Goal: Task Accomplishment & Management: Use online tool/utility

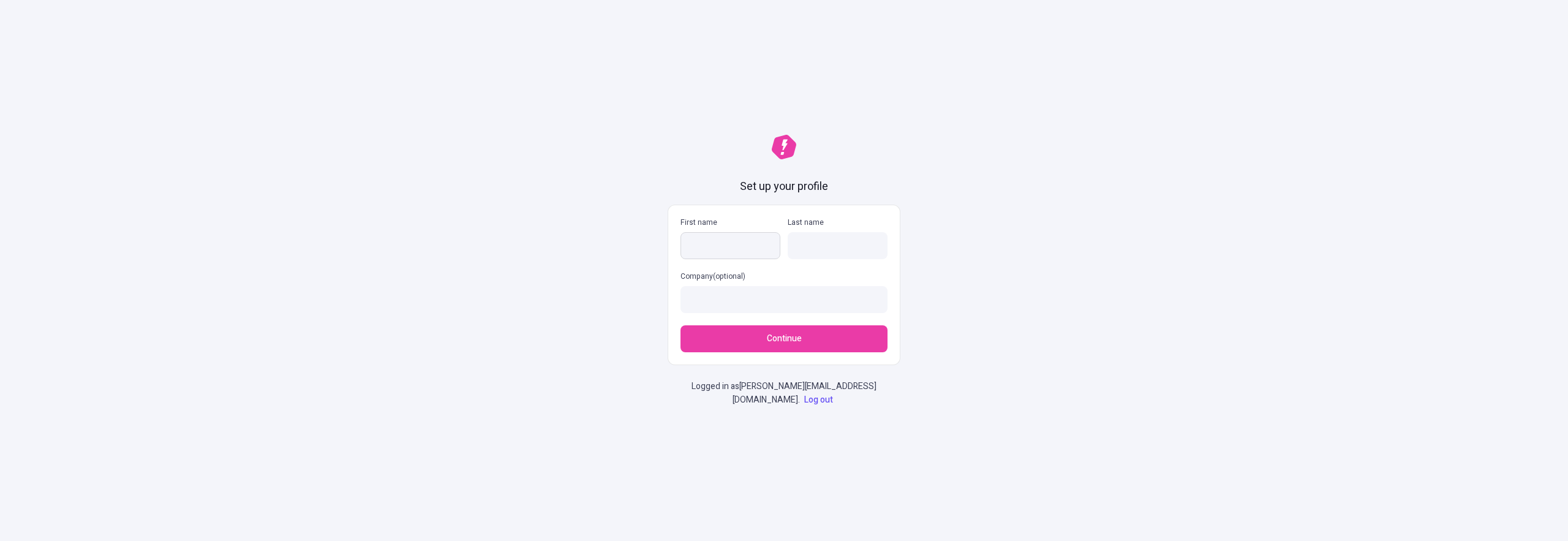
click at [723, 246] on input "First name" at bounding box center [730, 246] width 100 height 27
type input "FAbio"
type input "Dias"
click at [763, 352] on button "Continue" at bounding box center [784, 338] width 207 height 27
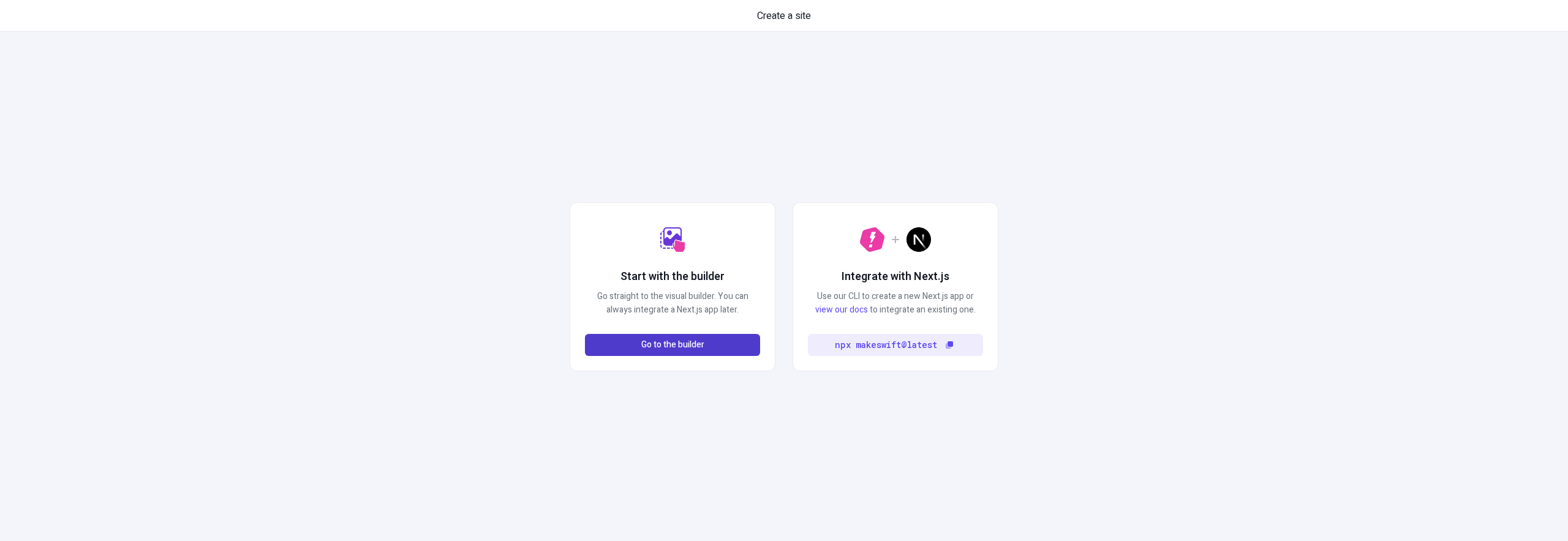
click at [675, 347] on span "Go to the builder" at bounding box center [673, 344] width 63 height 13
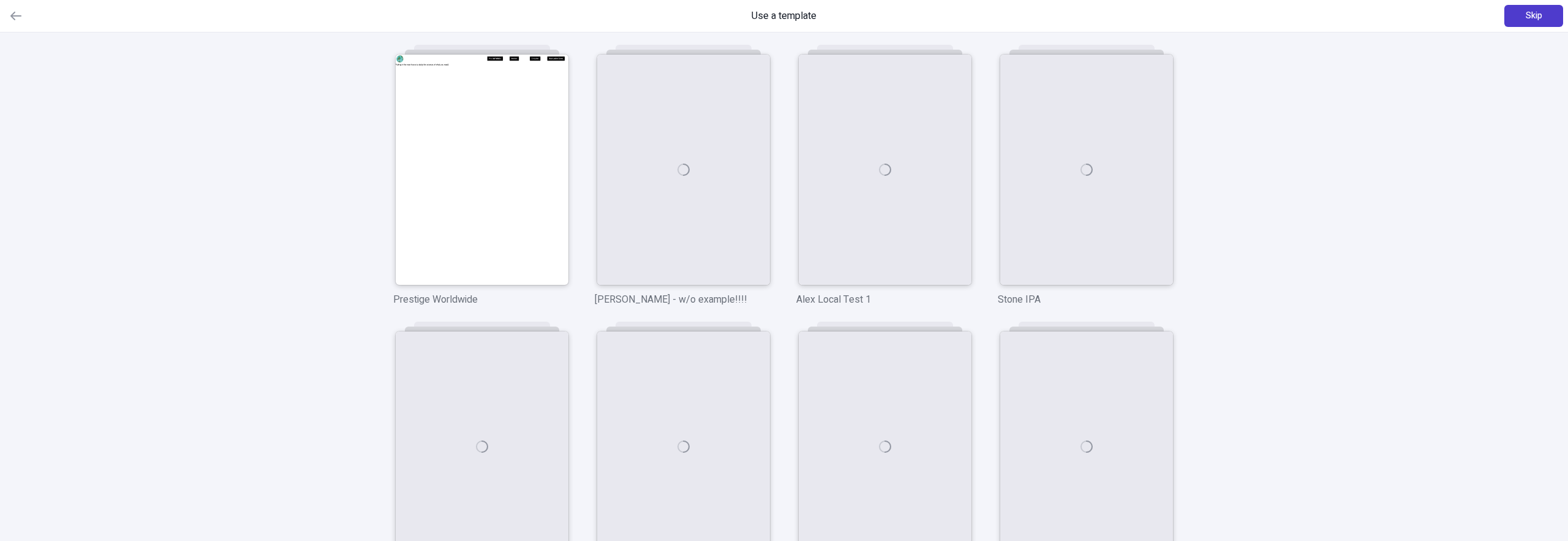
click at [1510, 8] on button "Skip" at bounding box center [1534, 16] width 59 height 22
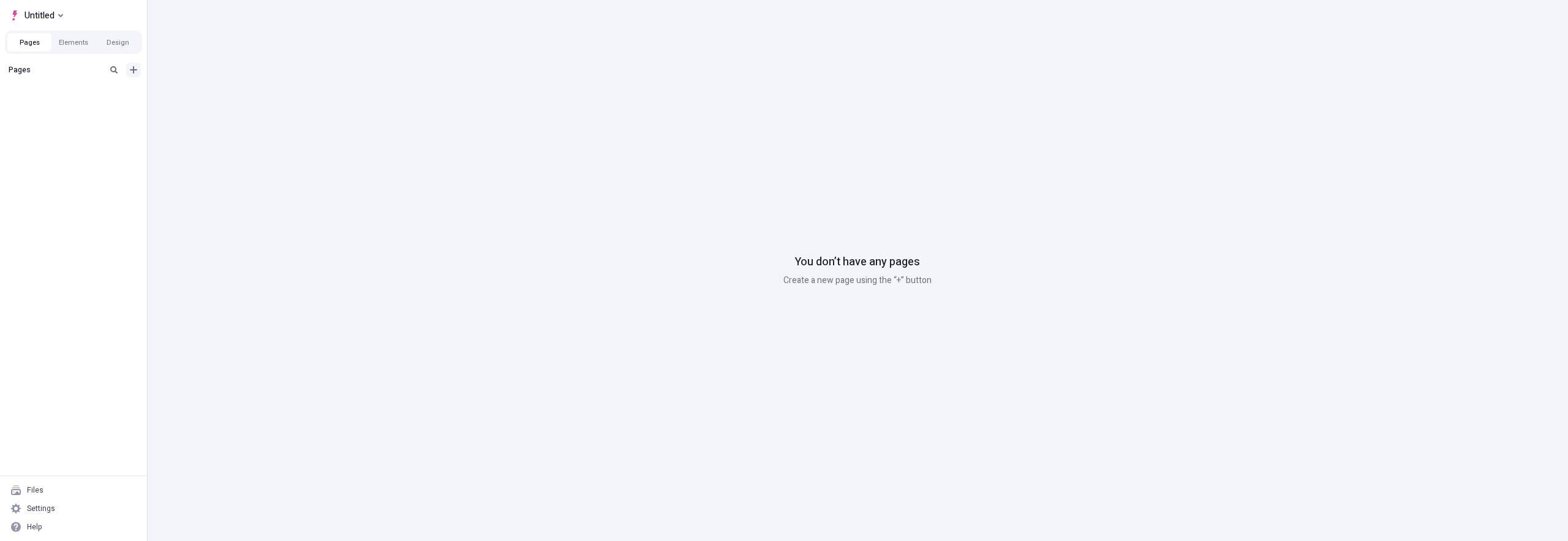
drag, startPoint x: 128, startPoint y: 69, endPoint x: 137, endPoint y: 72, distance: 9.5
click at [128, 69] on button "Add new" at bounding box center [133, 69] width 15 height 15
click at [111, 92] on div "Blank page" at bounding box center [77, 91] width 117 height 18
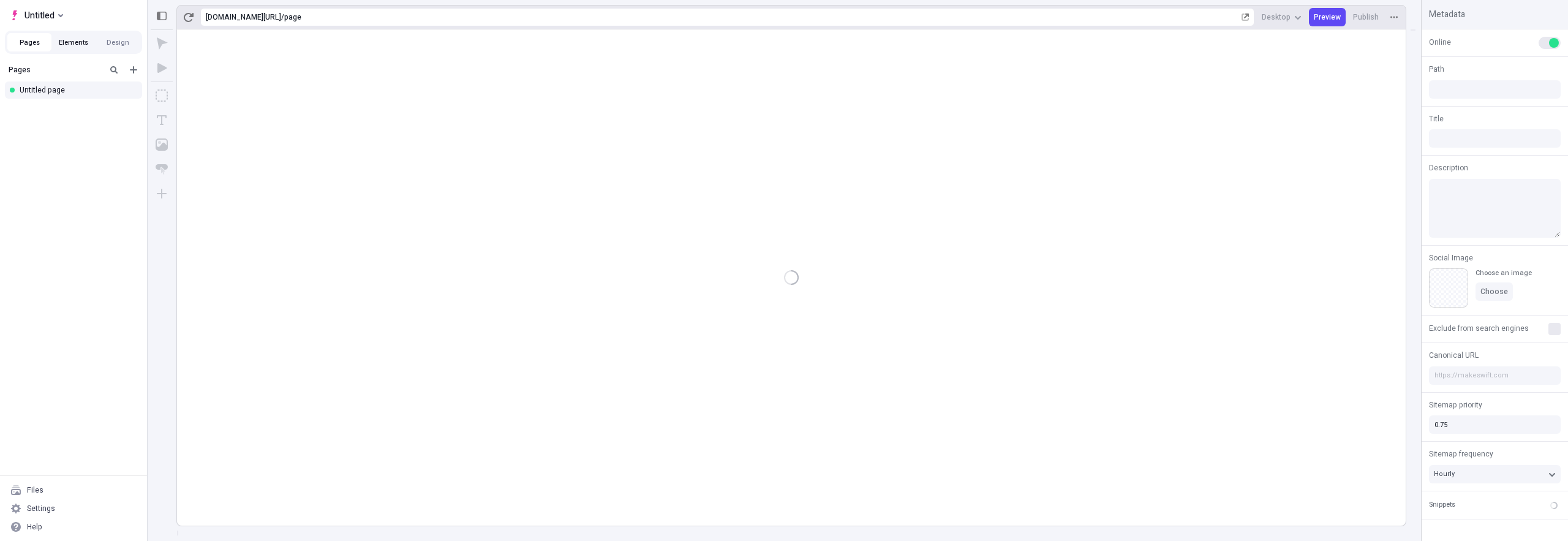
type input "/page"
click at [117, 44] on button "Design" at bounding box center [117, 42] width 44 height 18
click at [131, 70] on icon "button" at bounding box center [133, 70] width 8 height 8
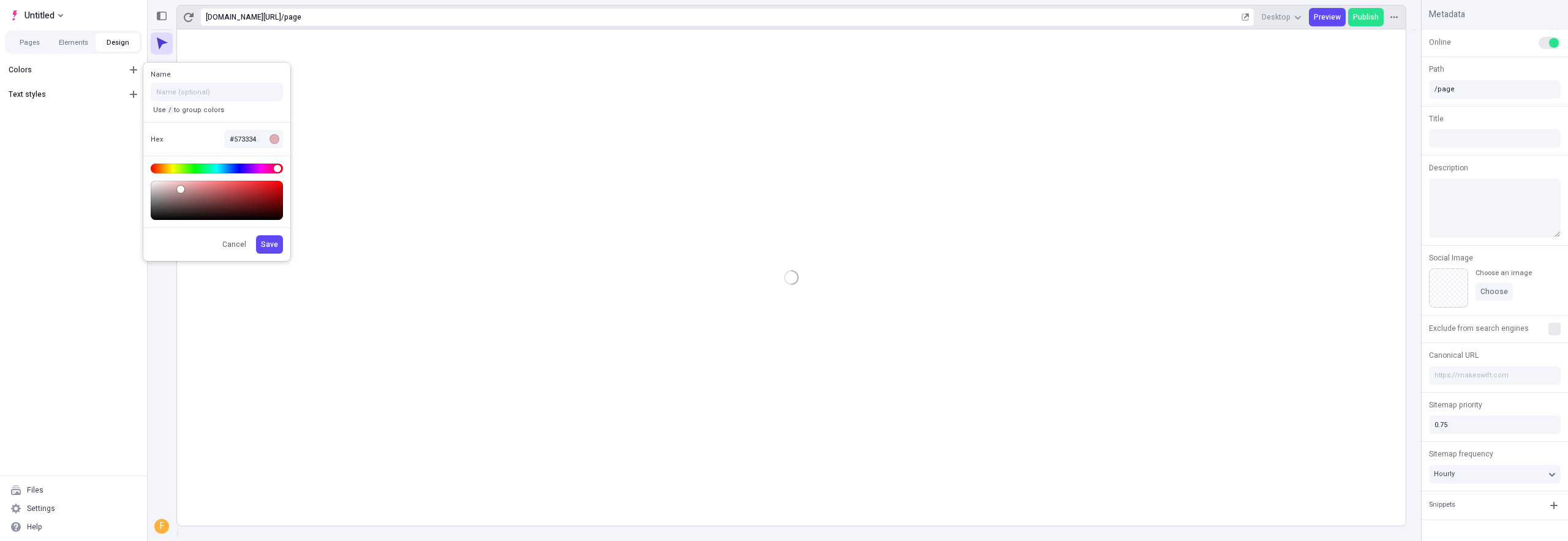
type input "#613739"
click at [208, 203] on body "Untitled Pages Elements Design Colors Text styles Files Settings Help https://p…" at bounding box center [784, 270] width 1568 height 541
click at [279, 246] on button "Save" at bounding box center [269, 244] width 27 height 18
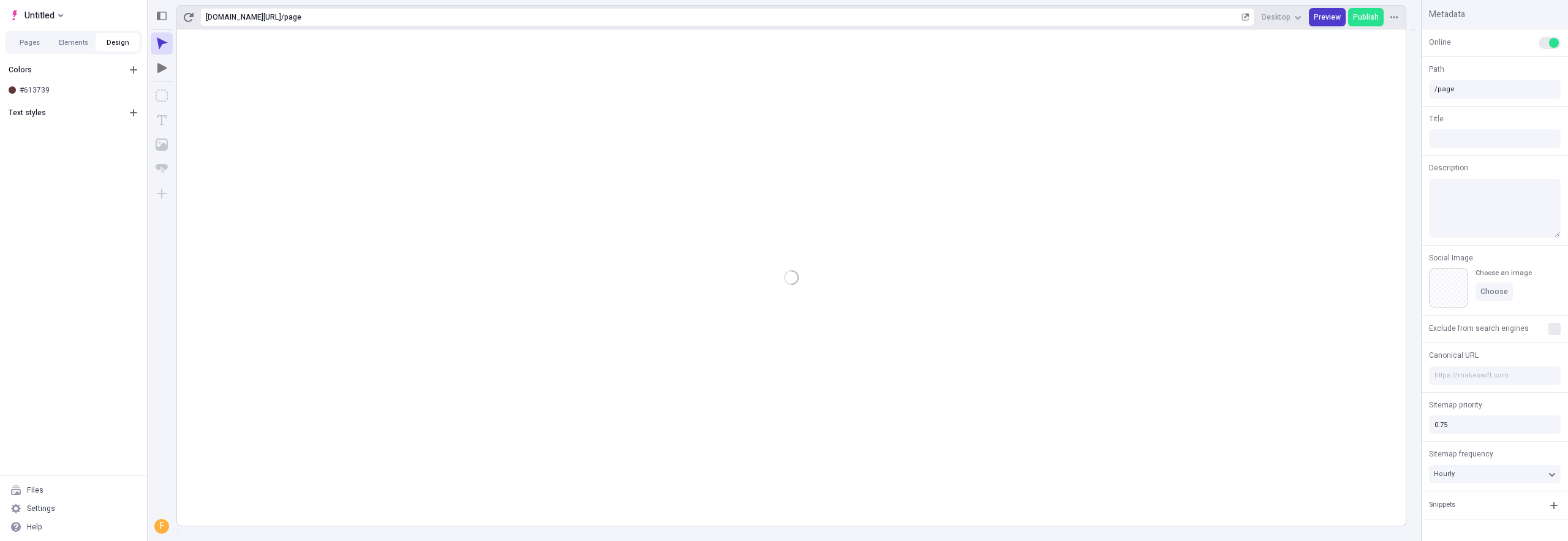
click at [1338, 23] on button "Preview" at bounding box center [1327, 17] width 37 height 18
click at [1355, 17] on button "Publish" at bounding box center [1366, 17] width 36 height 18
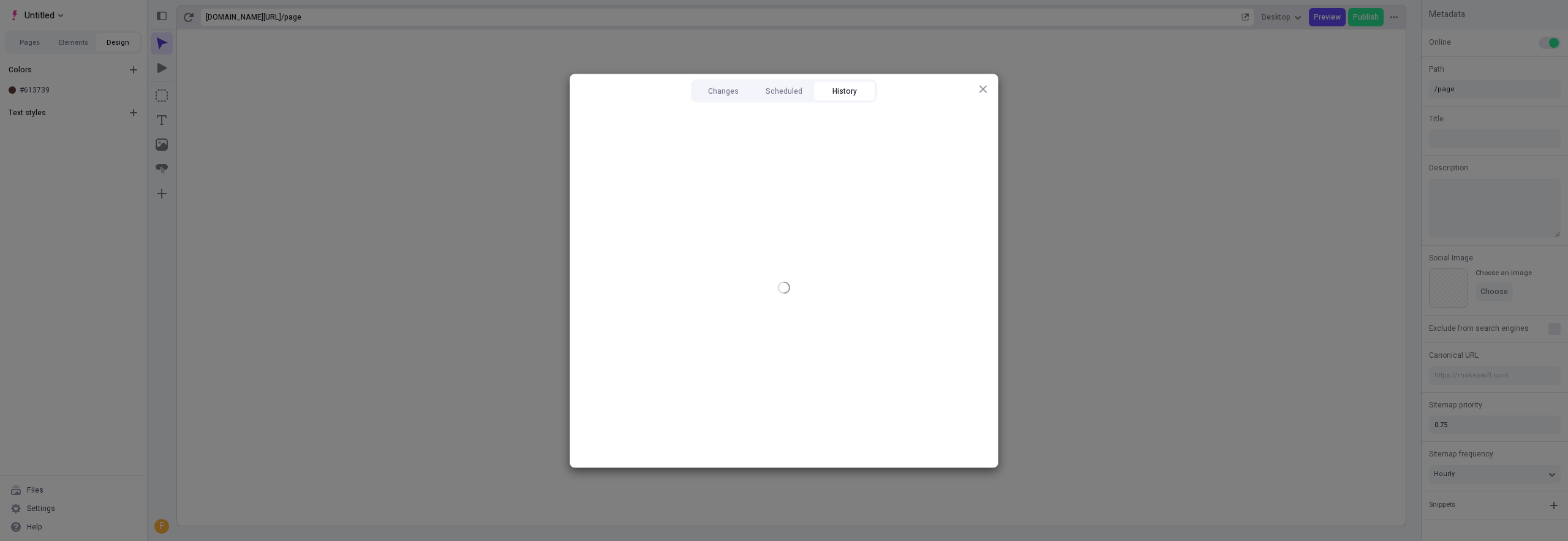
click at [855, 91] on button "History" at bounding box center [844, 90] width 60 height 18
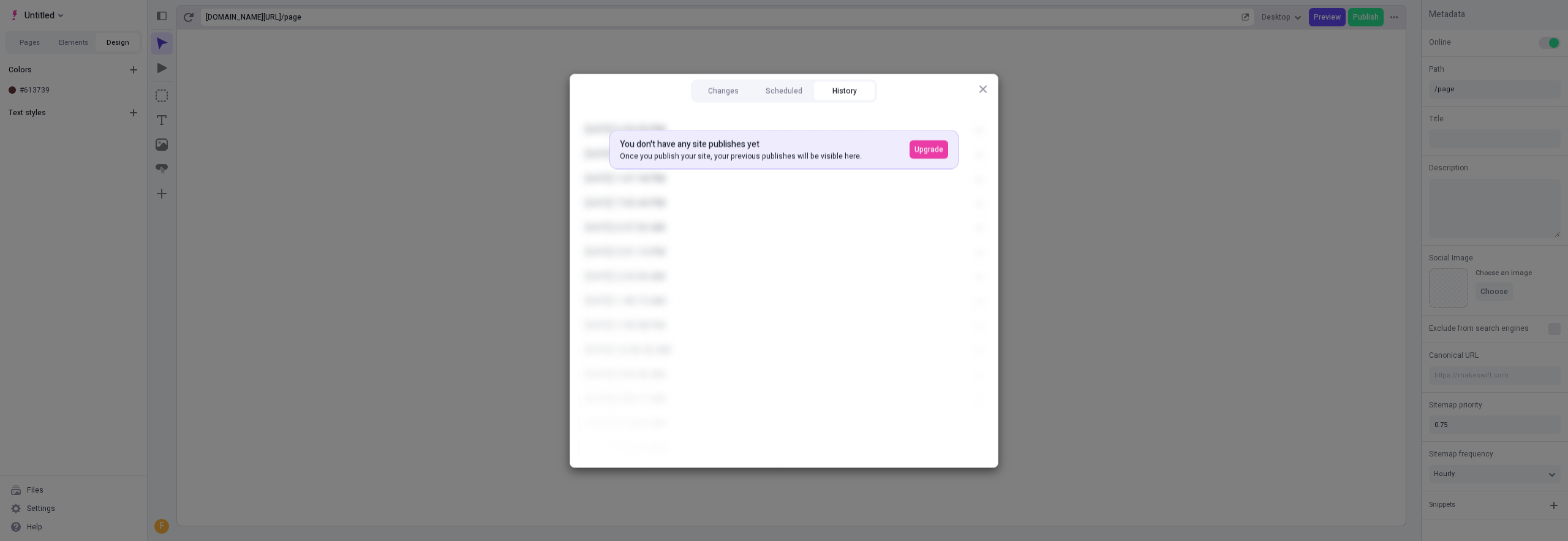
click at [985, 86] on icon "button" at bounding box center [983, 89] width 8 height 8
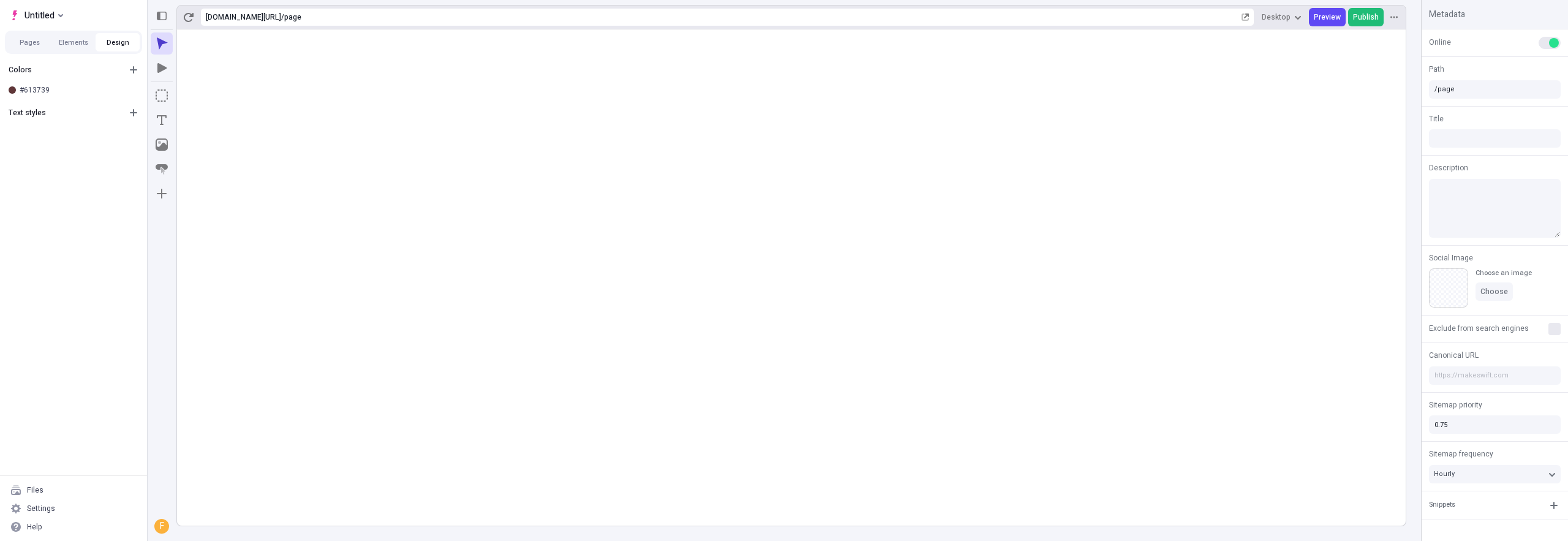
click at [1365, 15] on span "Publish" at bounding box center [1366, 17] width 26 height 10
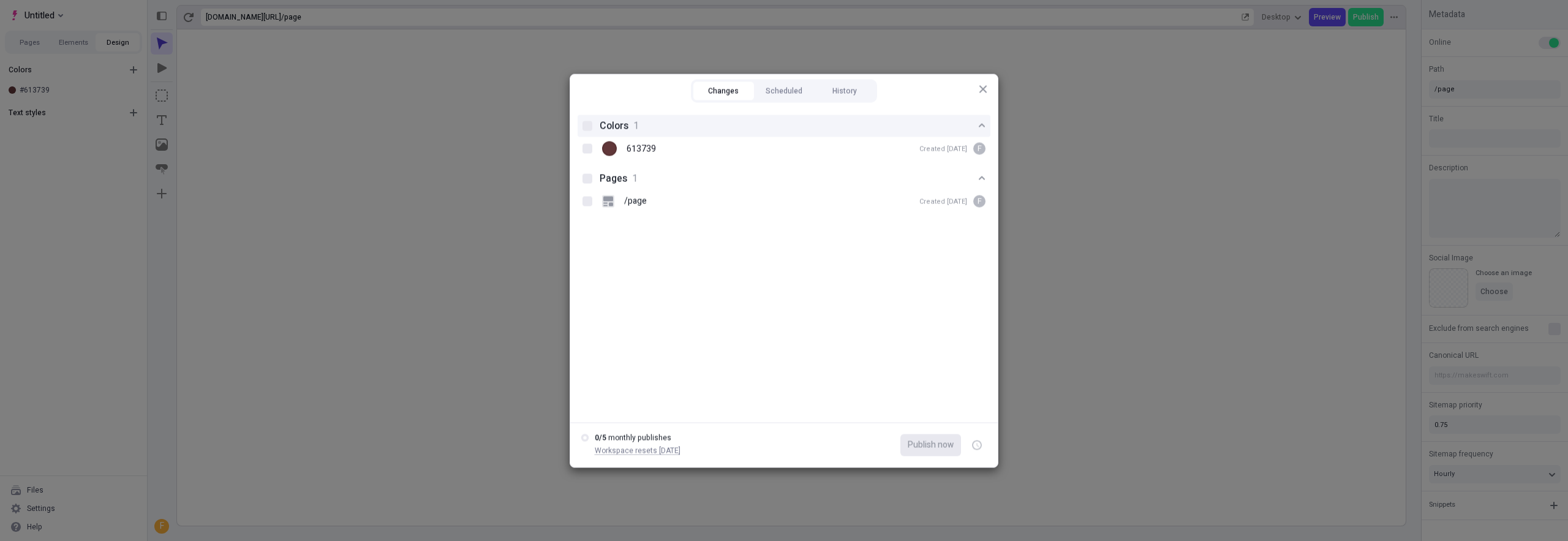
click at [600, 119] on span "Colors" at bounding box center [613, 125] width 29 height 15
click at [584, 122] on div at bounding box center [587, 125] width 10 height 10
checkbox input "true"
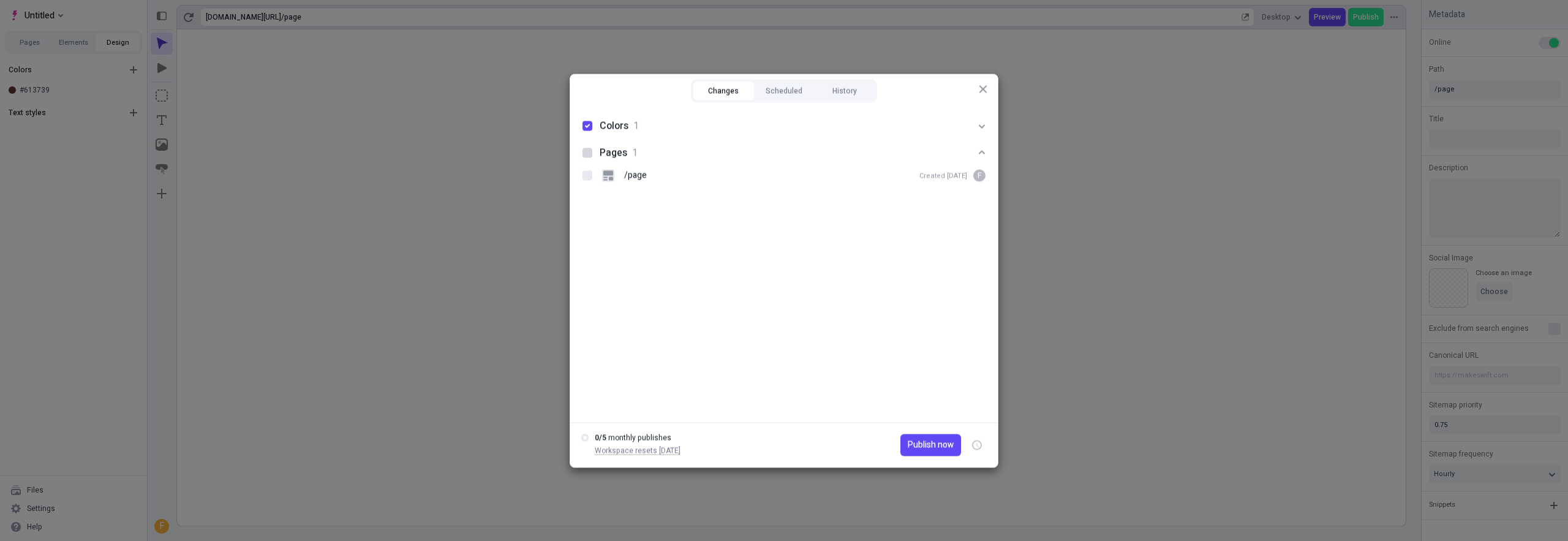
click at [584, 147] on div at bounding box center [587, 152] width 10 height 10
checkbox input "true"
click at [926, 450] on span "Publish now" at bounding box center [930, 444] width 46 height 13
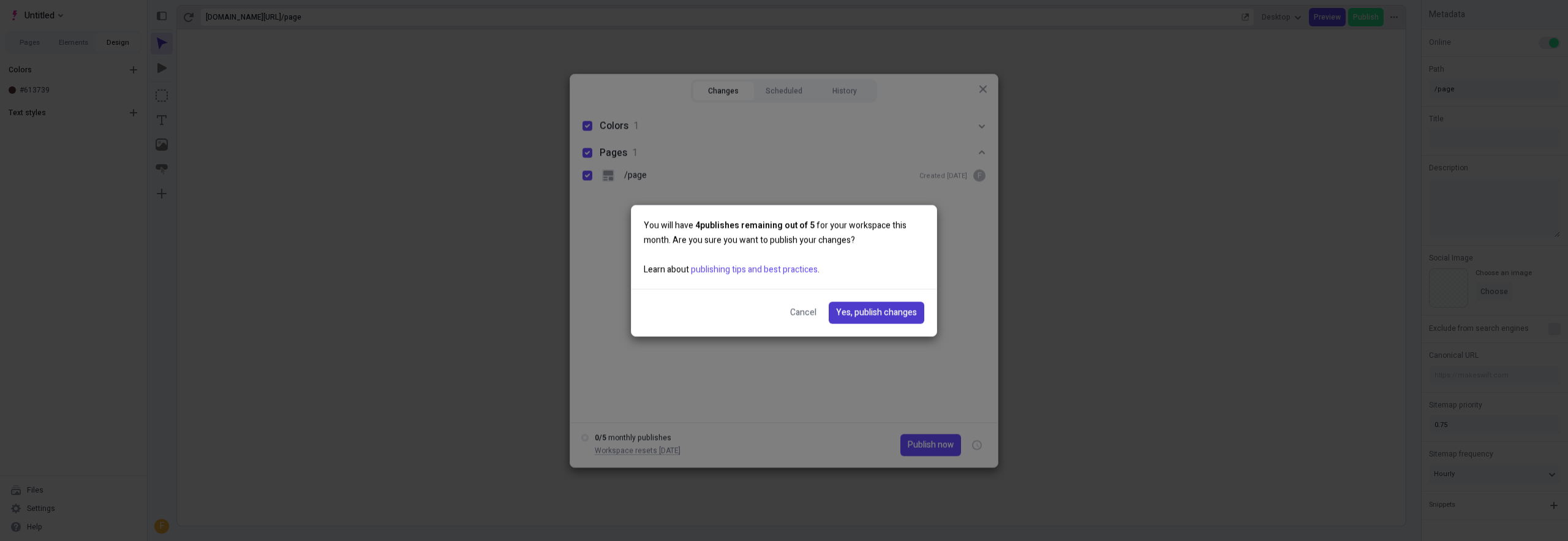
click at [873, 314] on span "Yes, publish changes" at bounding box center [876, 312] width 81 height 13
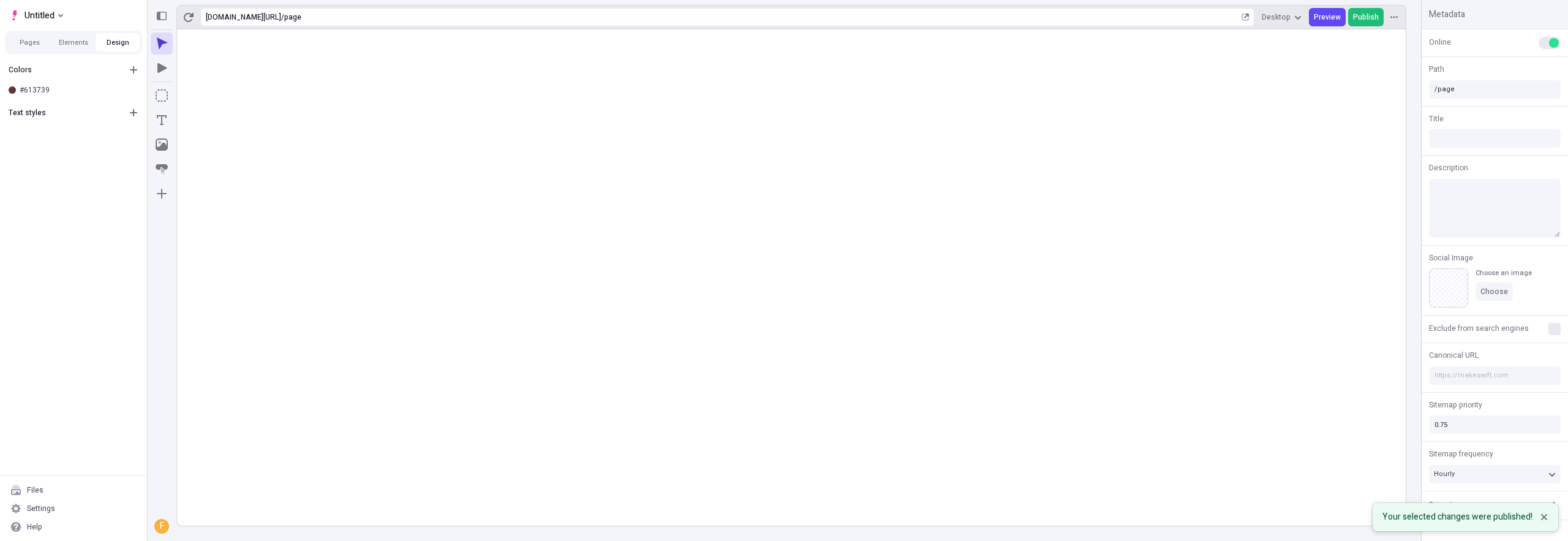
click at [1364, 17] on span "Publish" at bounding box center [1366, 17] width 26 height 10
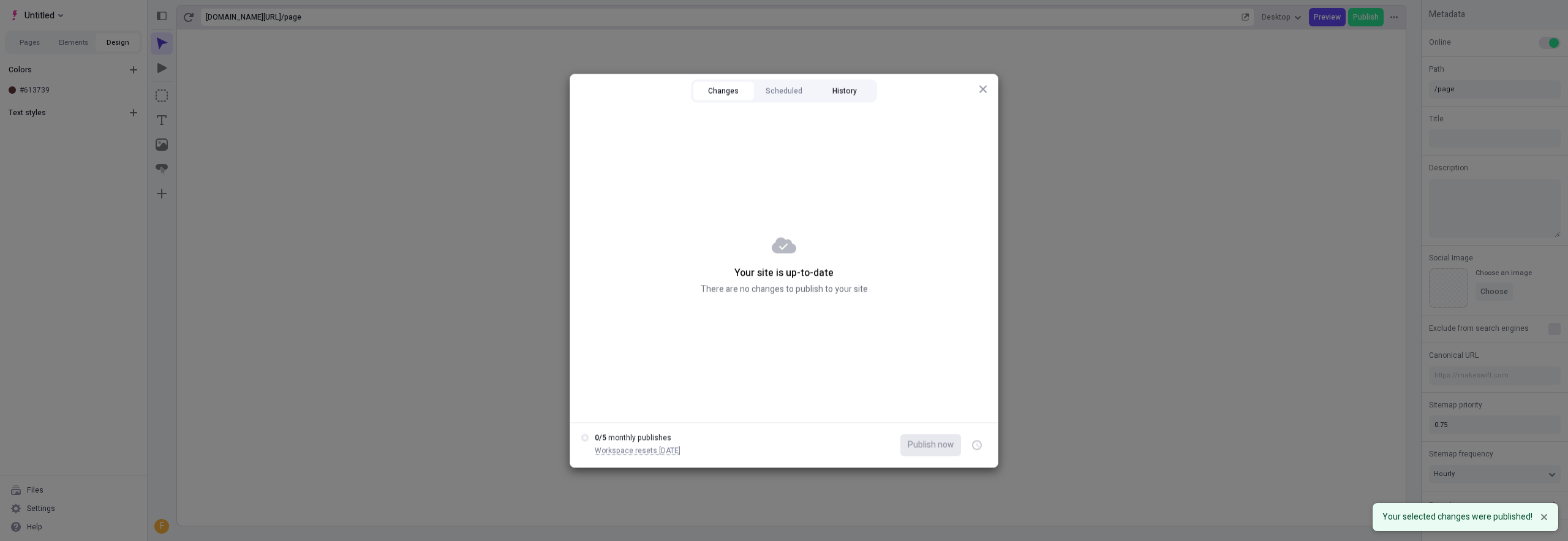
click at [854, 89] on button "History" at bounding box center [844, 90] width 60 height 18
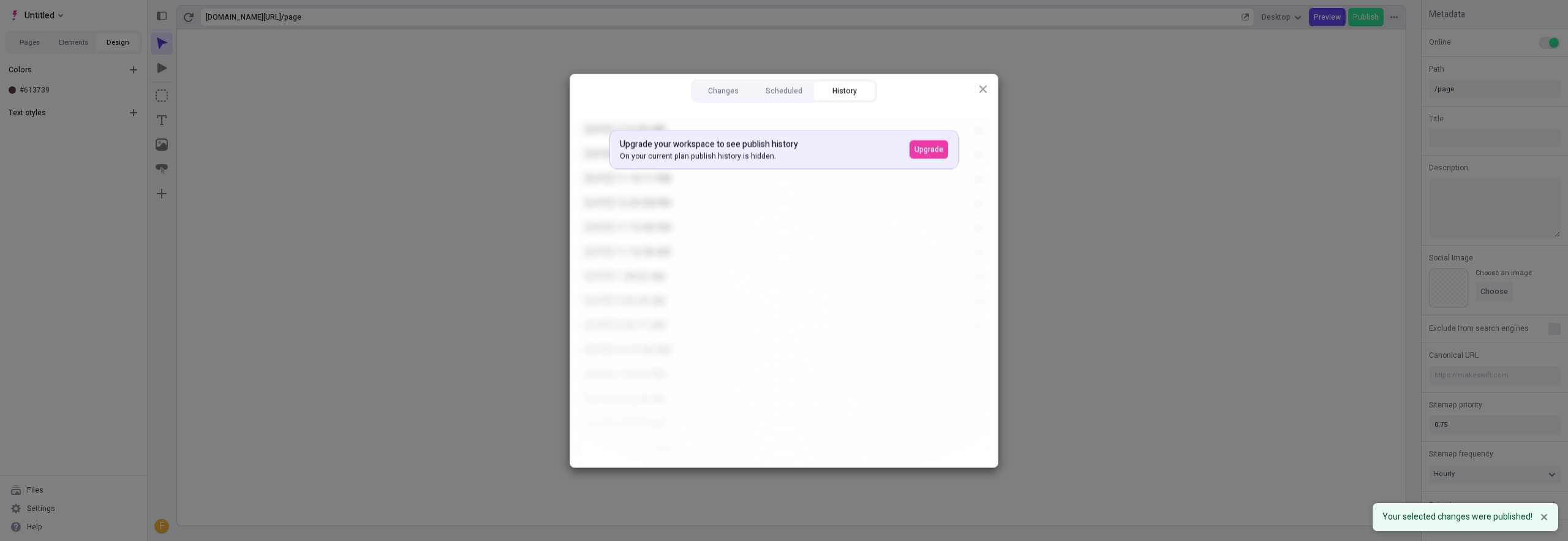
click at [981, 88] on icon "button" at bounding box center [983, 89] width 8 height 8
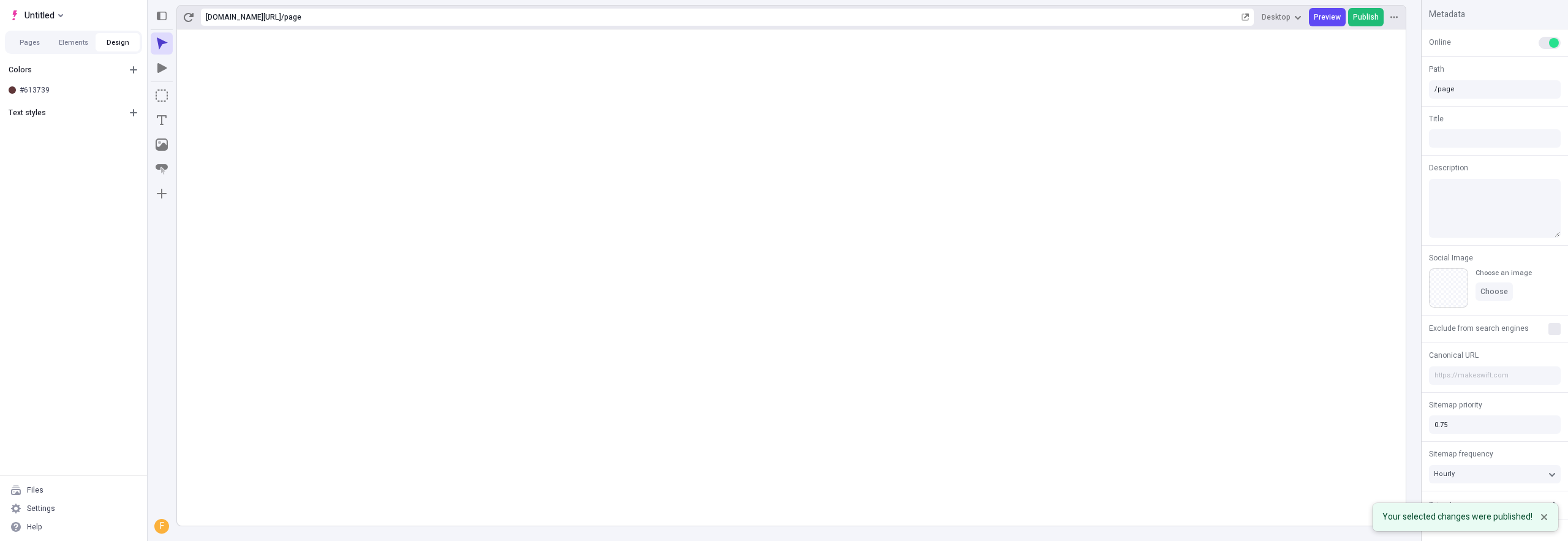
click at [1372, 21] on span "Publish" at bounding box center [1366, 17] width 26 height 10
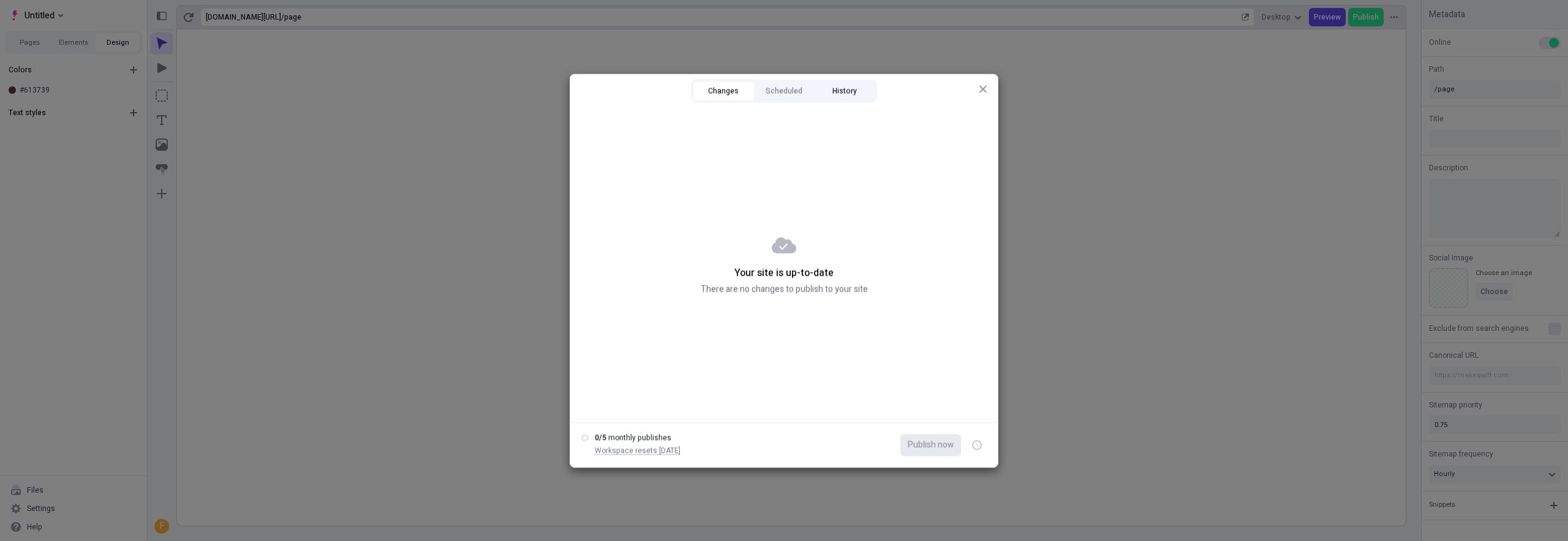
click at [854, 90] on button "History" at bounding box center [844, 90] width 60 height 18
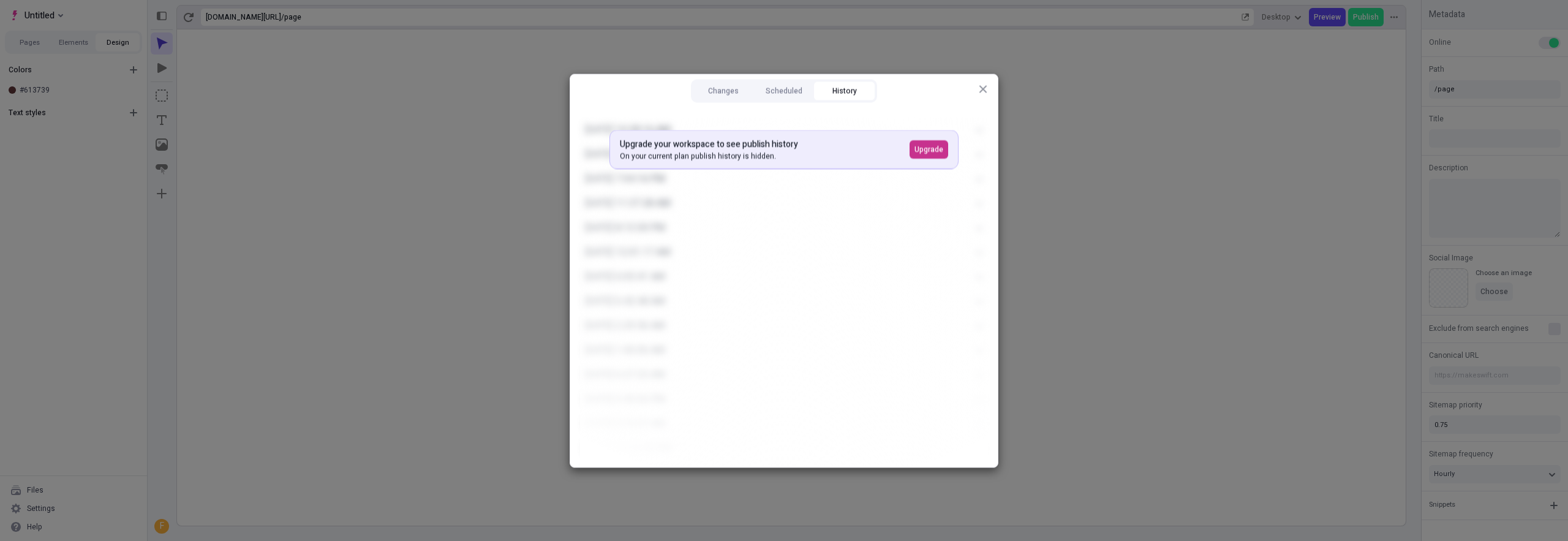
click at [923, 152] on span "Upgrade" at bounding box center [928, 149] width 29 height 10
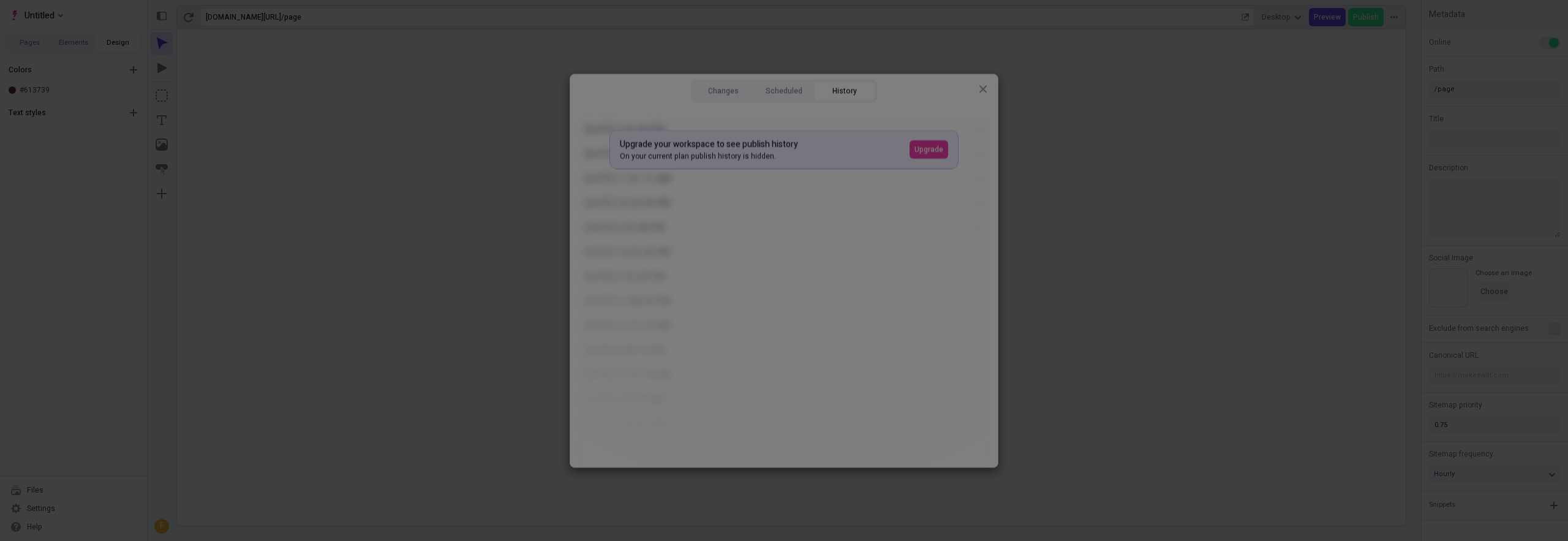
click at [403, 60] on div "Site settings Site Host Domains Locales Redirects Workspace settings Workspace …" at bounding box center [784, 270] width 1568 height 541
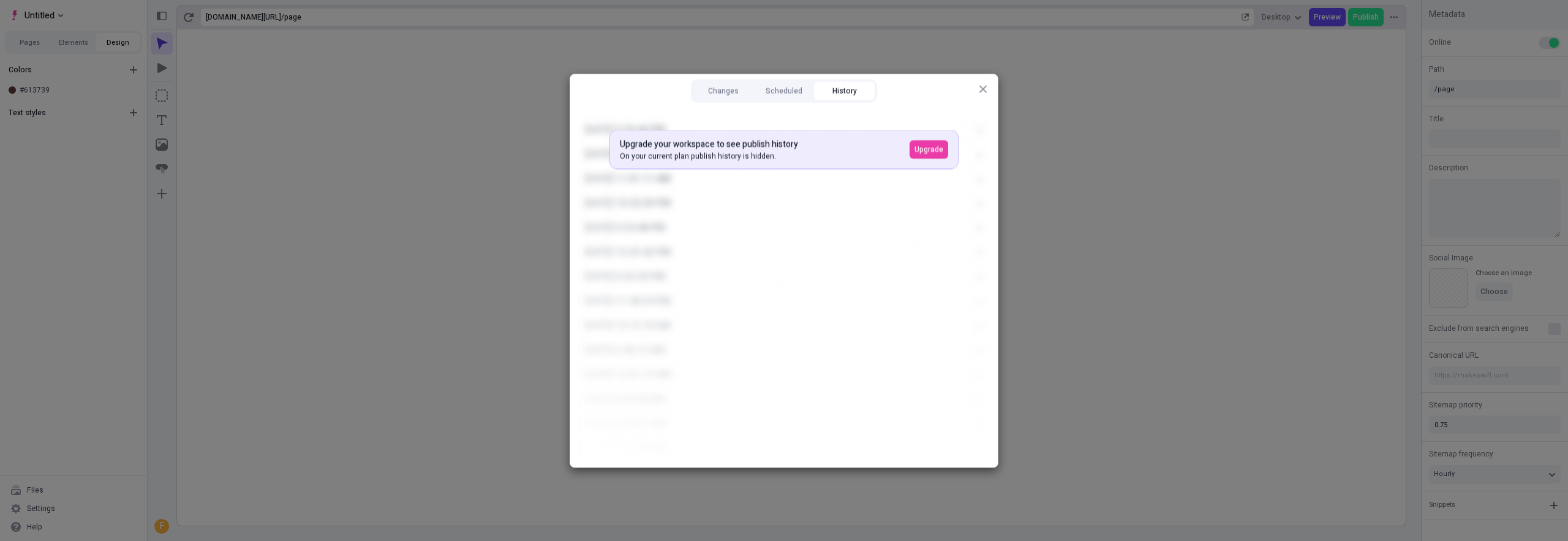
click at [730, 78] on div "Changes Scheduled History" at bounding box center [784, 91] width 196 height 33
click at [724, 86] on button "Changes" at bounding box center [723, 90] width 60 height 18
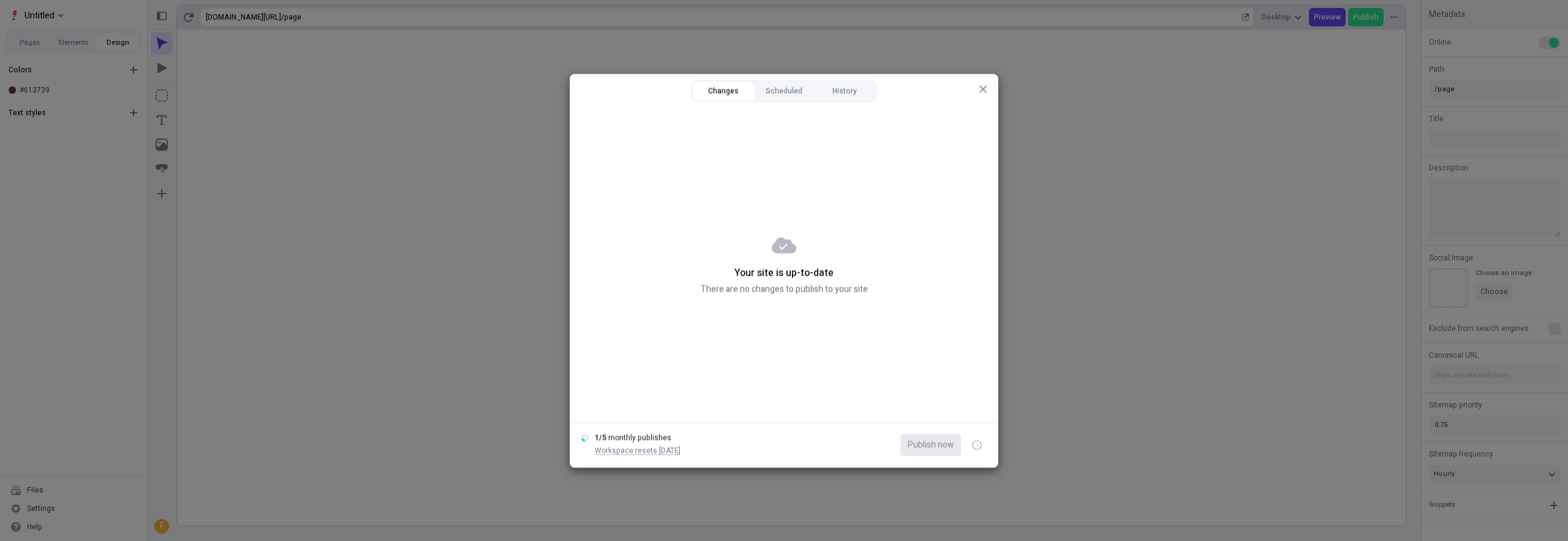
click at [984, 90] on icon "button" at bounding box center [983, 89] width 8 height 8
